Goal: Information Seeking & Learning: Understand process/instructions

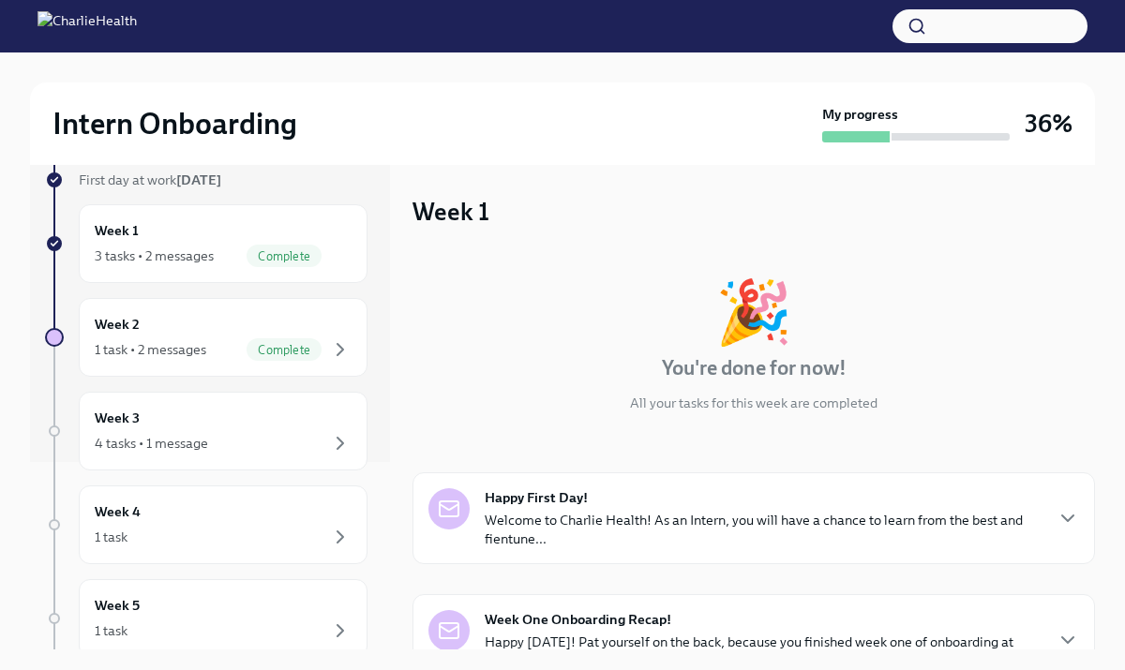
scroll to position [192, 0]
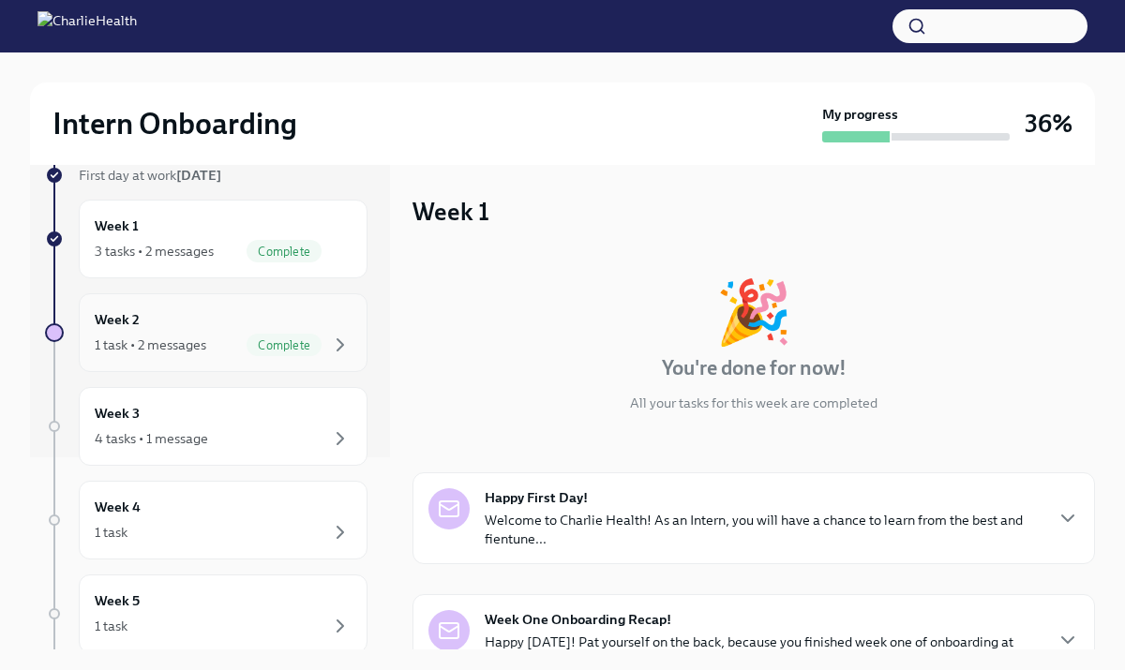
click at [252, 334] on div "Complete" at bounding box center [299, 345] width 105 height 23
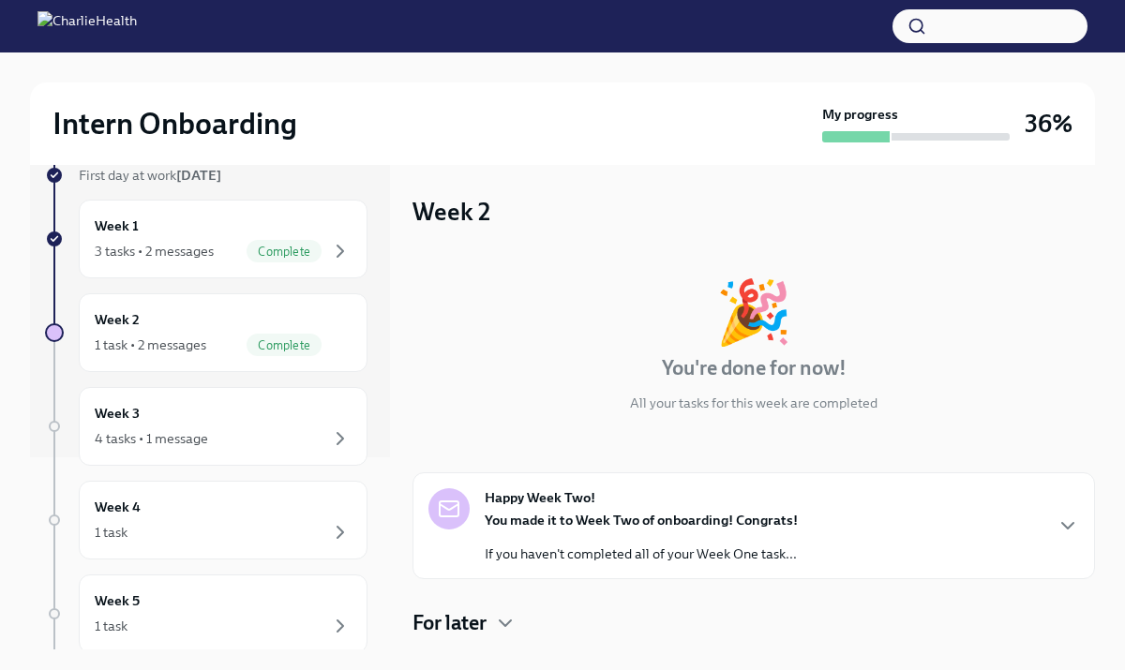
scroll to position [123, 0]
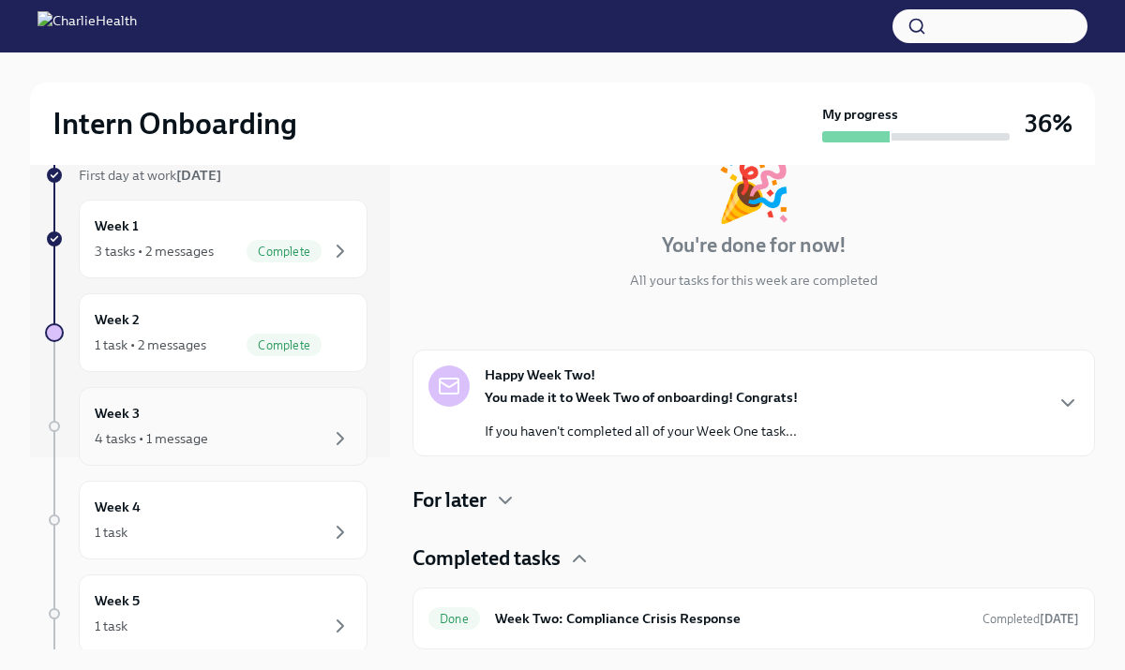
click at [234, 432] on div "4 tasks • 1 message" at bounding box center [223, 439] width 257 height 23
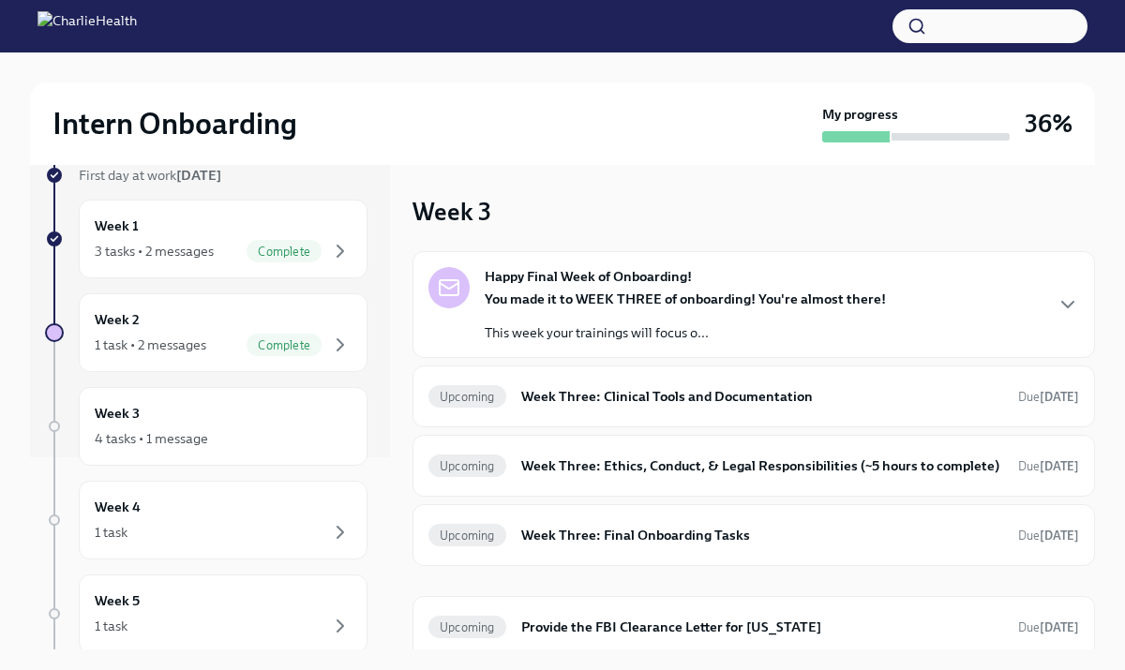
click at [591, 303] on strong "You made it to WEEK THREE of onboarding! You're almost there!" at bounding box center [685, 299] width 401 height 17
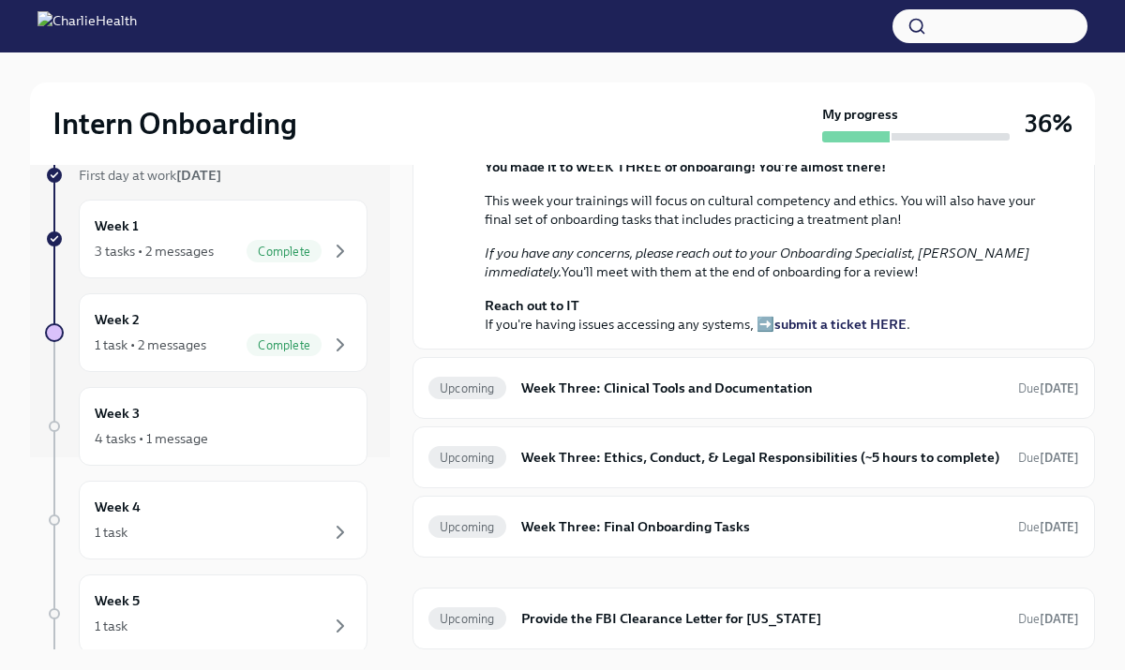
scroll to position [518, 0]
click at [618, 394] on h6 "Week Three: Clinical Tools and Documentation" at bounding box center [762, 388] width 482 height 21
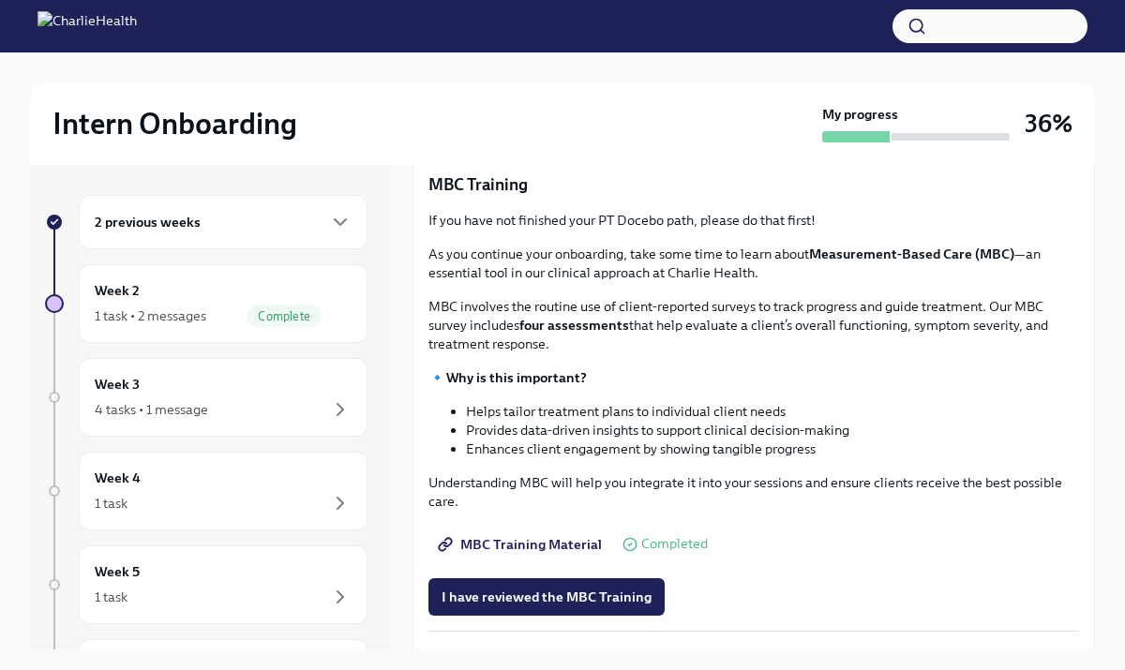
scroll to position [606, 0]
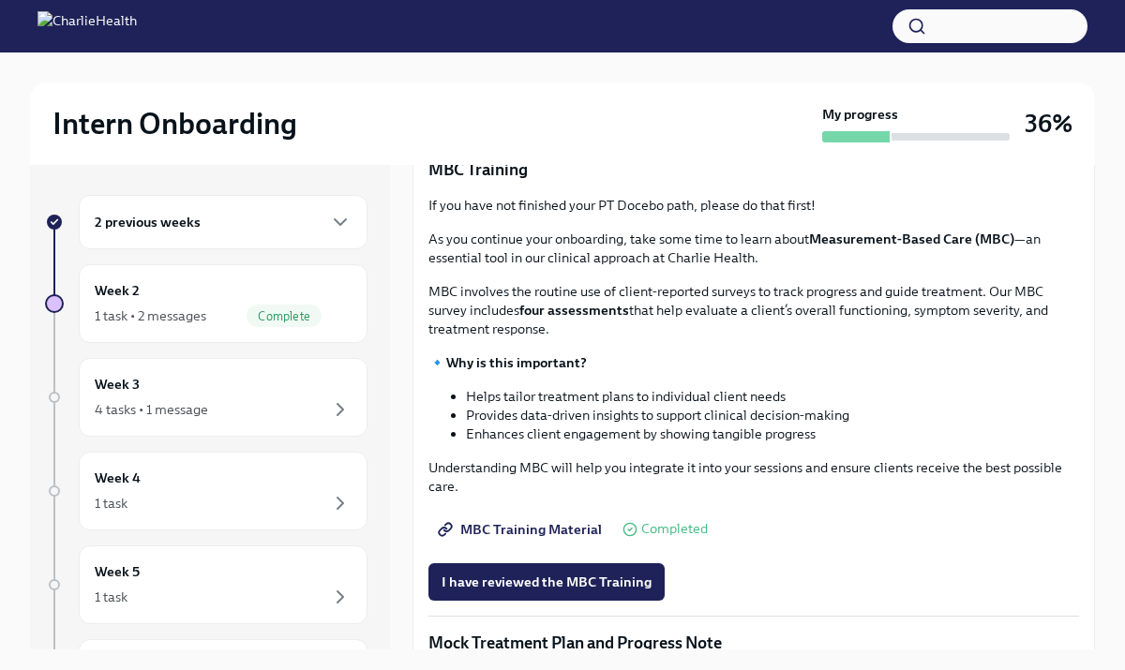
click at [524, 530] on span "MBC Training Material" at bounding box center [522, 529] width 160 height 19
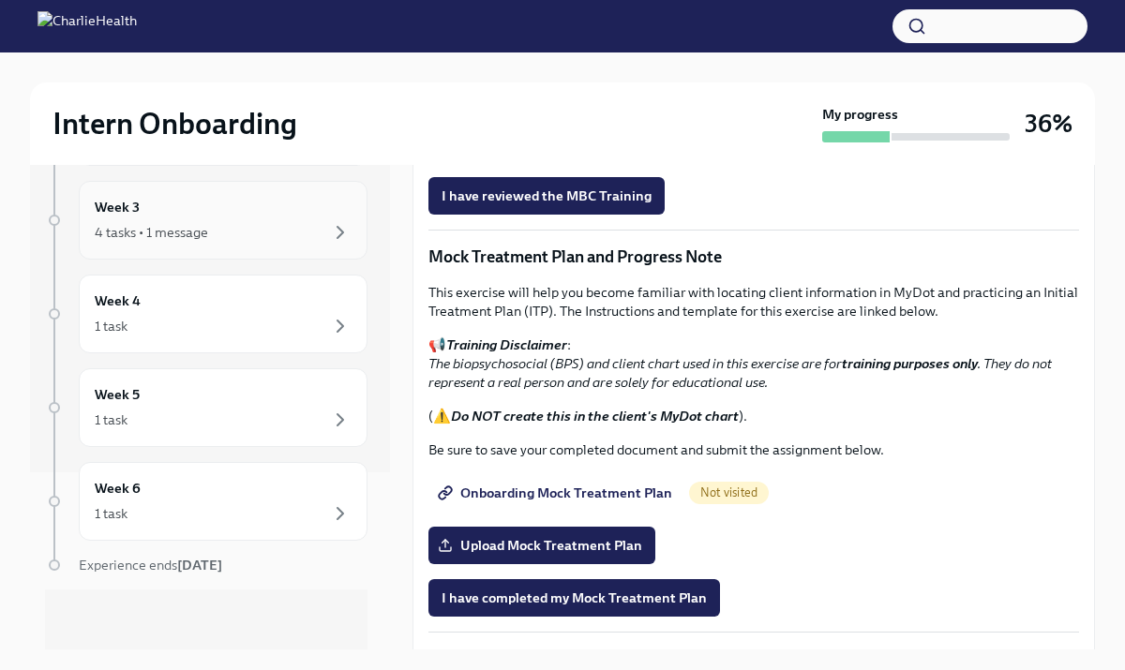
scroll to position [0, 0]
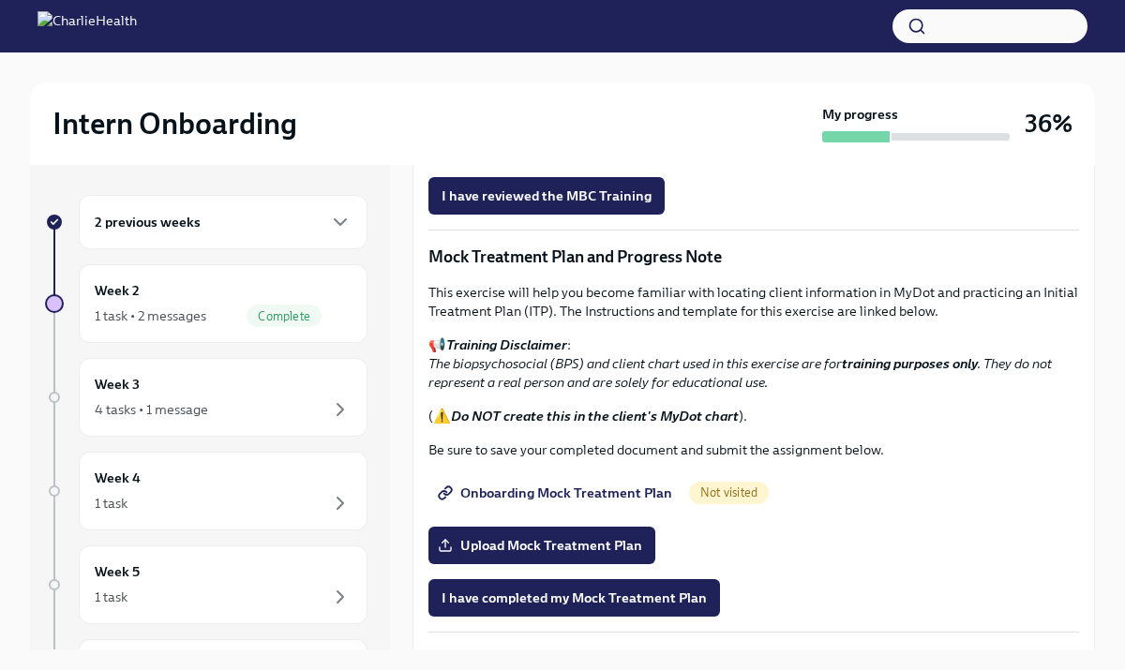
click at [248, 218] on div "2 previous weeks" at bounding box center [223, 222] width 257 height 23
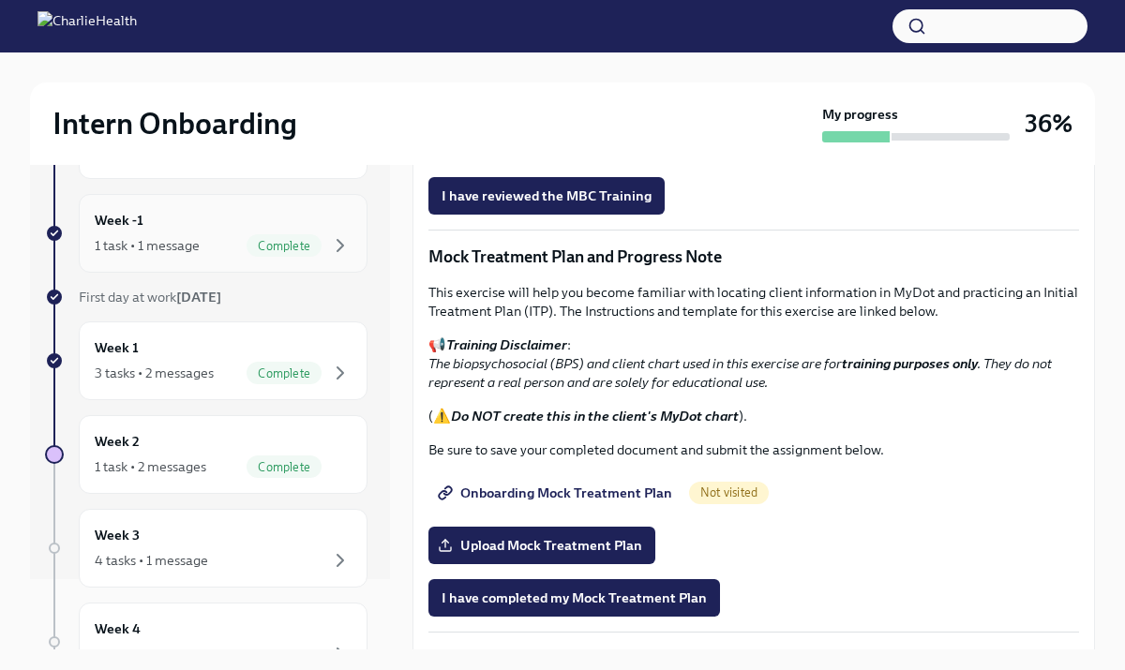
scroll to position [71, 0]
